Goal: Transaction & Acquisition: Book appointment/travel/reservation

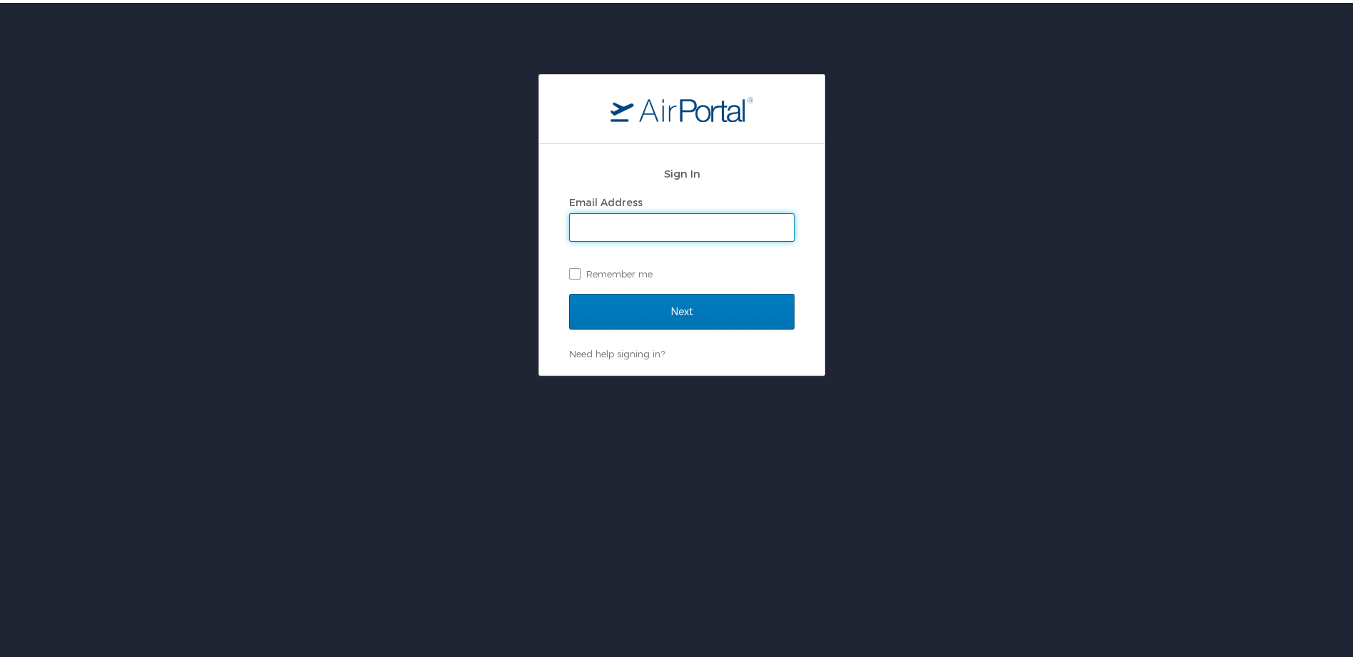
click at [649, 230] on input "Email Address" at bounding box center [682, 224] width 224 height 27
type input "carly.gatterdam@muviqofficial.com"
click at [569, 270] on label "Remember me" at bounding box center [681, 270] width 225 height 21
click at [569, 270] on input "Remember me" at bounding box center [573, 269] width 9 height 9
checkbox input "true"
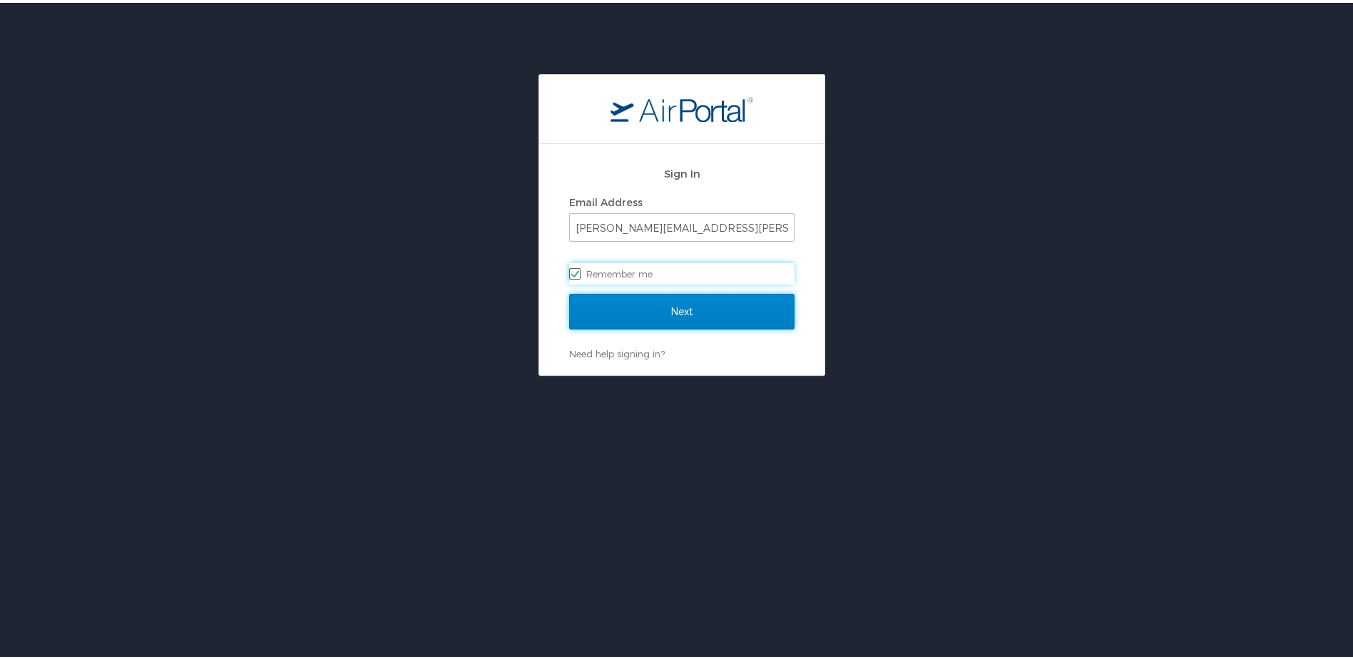
click at [661, 319] on input "Next" at bounding box center [681, 309] width 225 height 36
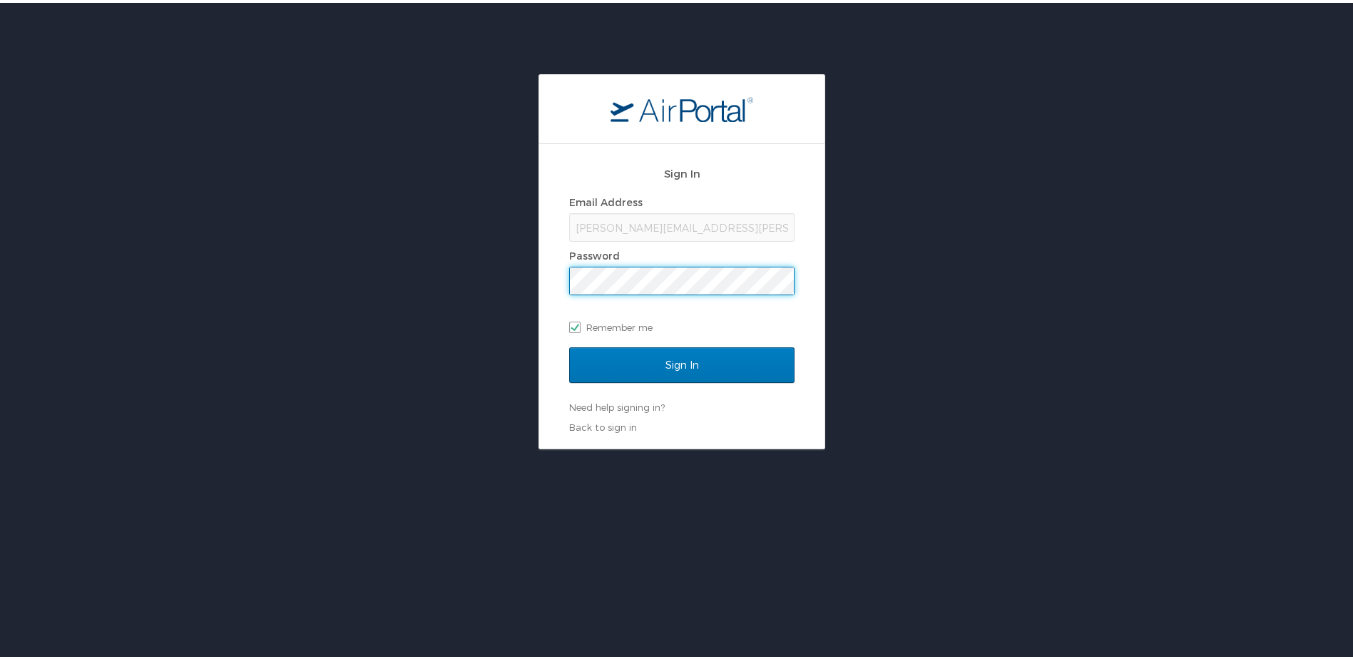
click at [569, 345] on input "Sign In" at bounding box center [681, 363] width 225 height 36
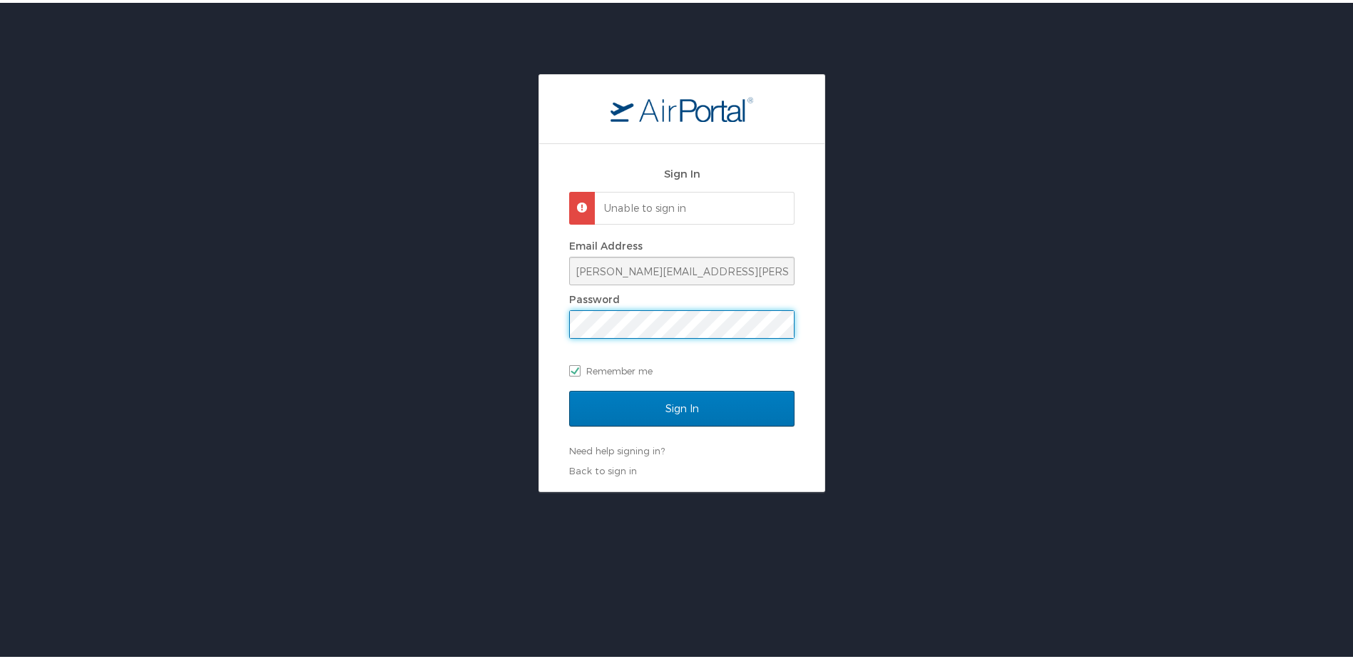
click at [569, 388] on input "Sign In" at bounding box center [681, 406] width 225 height 36
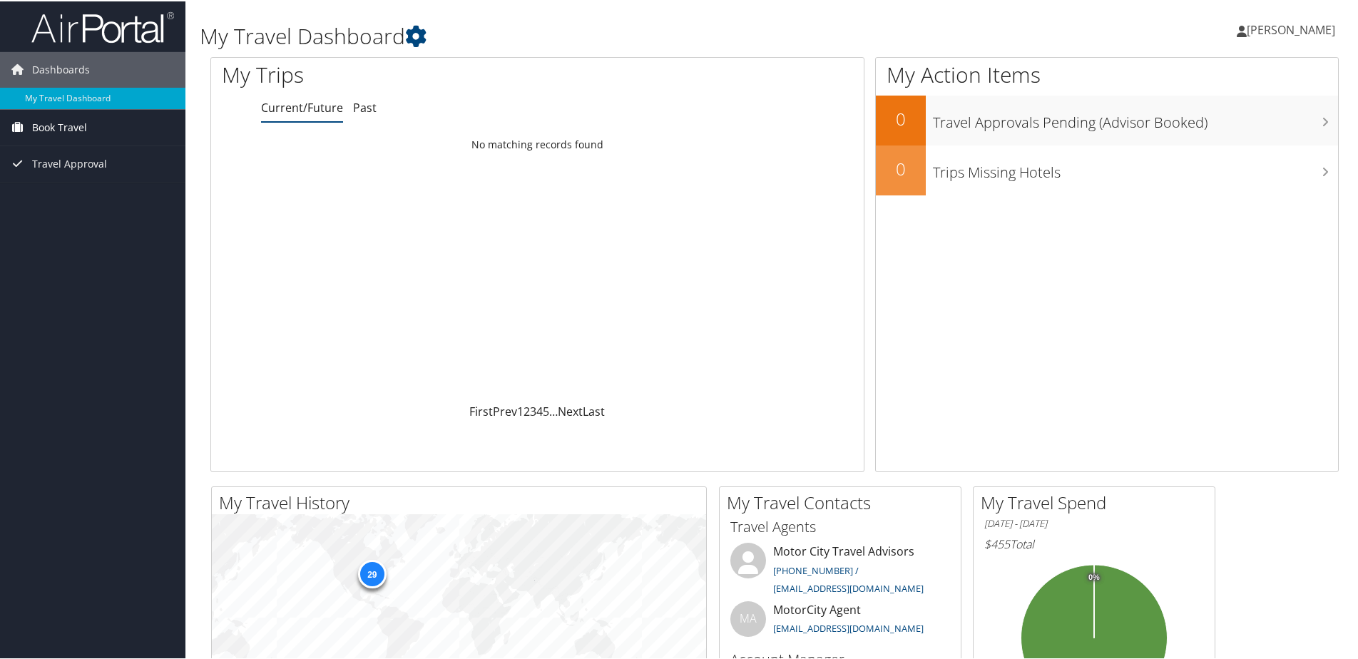
click at [95, 131] on link "Book Travel" at bounding box center [92, 126] width 185 height 36
click at [68, 175] on link "Book/Manage Online Trips" at bounding box center [92, 175] width 185 height 21
